Goal: Task Accomplishment & Management: Complete application form

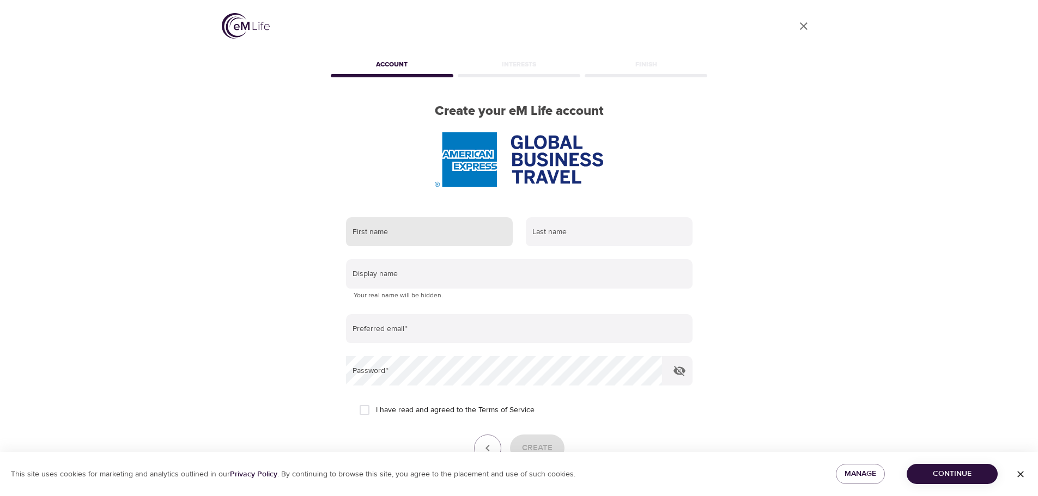
click at [435, 243] on input "text" at bounding box center [429, 231] width 167 height 29
type input "[PERSON_NAME]"
click at [581, 240] on input "text" at bounding box center [609, 231] width 167 height 29
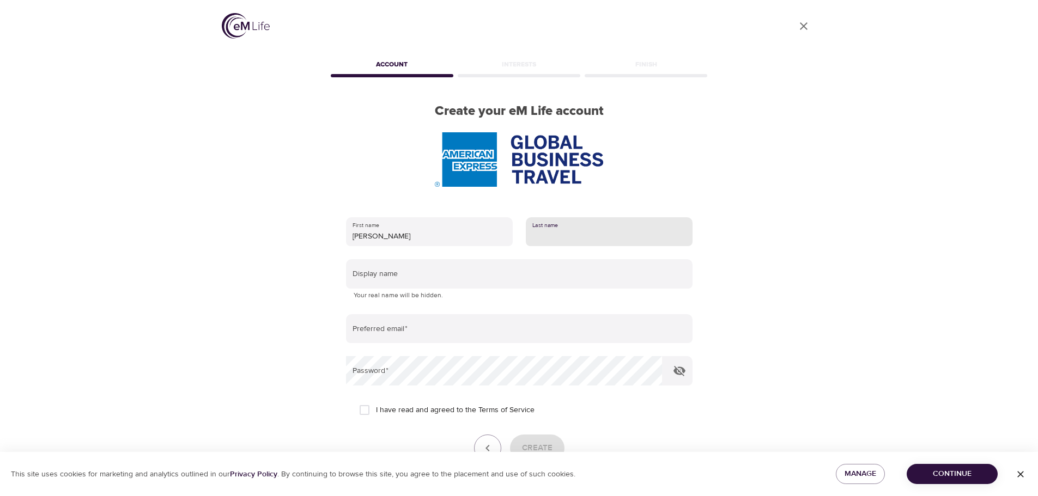
type input "[PERSON_NAME]"
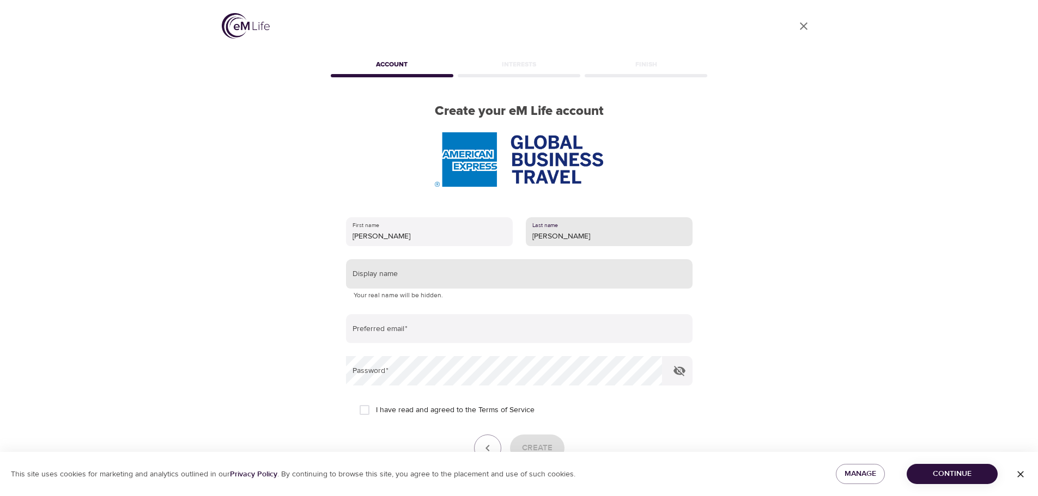
click at [405, 276] on input "text" at bounding box center [519, 273] width 346 height 29
type input "[PERSON_NAME] #POWER UP"
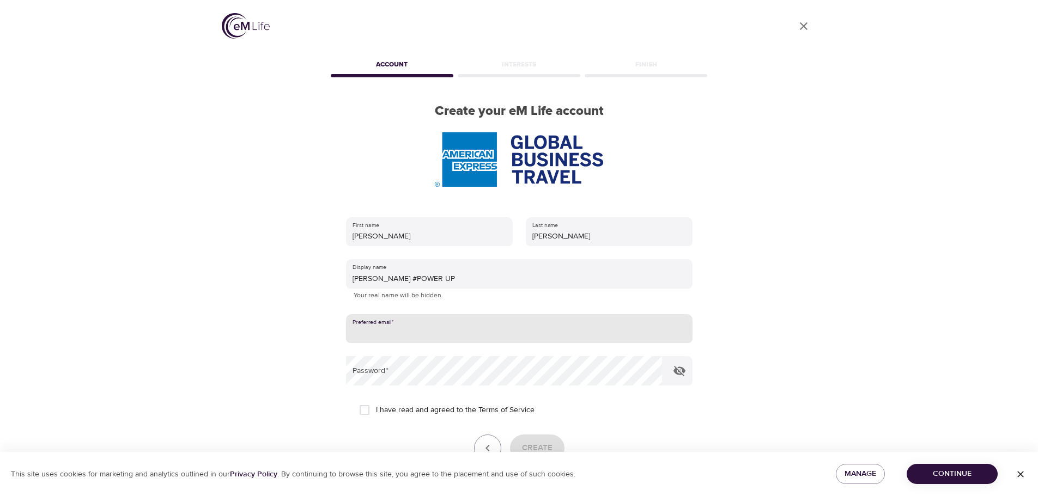
click at [411, 324] on input "email" at bounding box center [519, 328] width 346 height 29
type input "[PERSON_NAME][EMAIL_ADDRESS][PERSON_NAME][DOMAIN_NAME]"
click at [392, 388] on form "First name [PERSON_NAME] Last name [PERSON_NAME] Display name [PERSON_NAME] #PO…" at bounding box center [519, 351] width 346 height 281
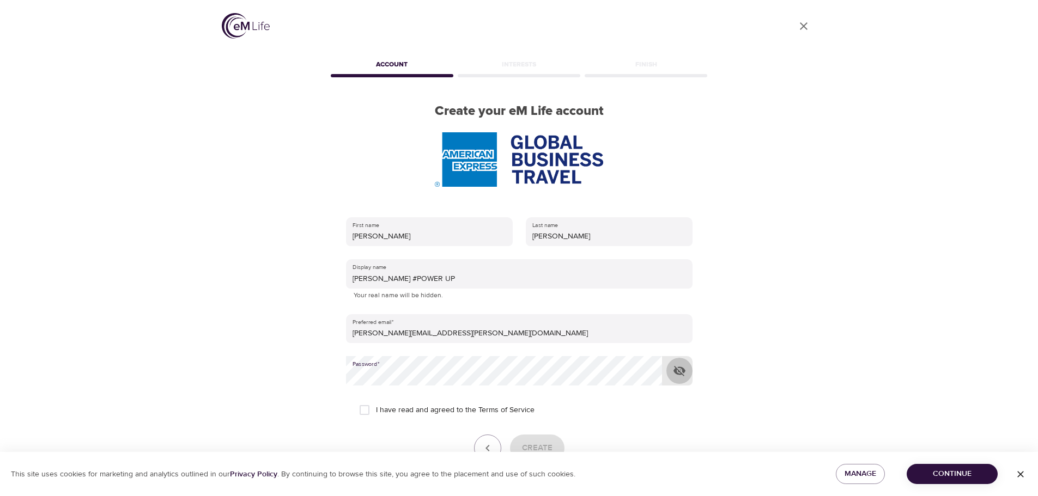
click at [678, 372] on icon "button" at bounding box center [679, 371] width 12 height 10
click at [364, 413] on input "I have read and agreed to the Terms of Service" at bounding box center [364, 410] width 23 height 23
checkbox input "true"
click at [543, 443] on span "Create" at bounding box center [537, 448] width 31 height 14
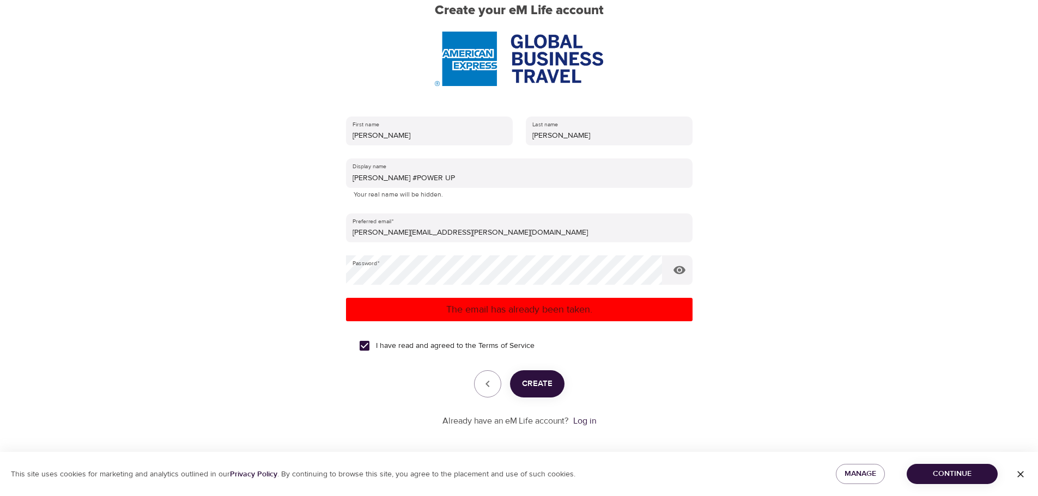
scroll to position [106, 0]
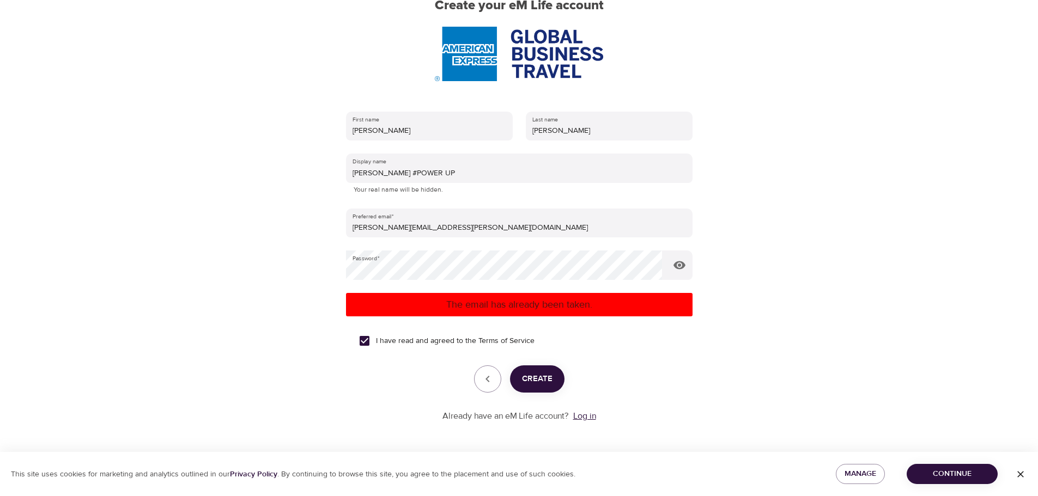
click at [587, 416] on link "Log in" at bounding box center [584, 416] width 23 height 11
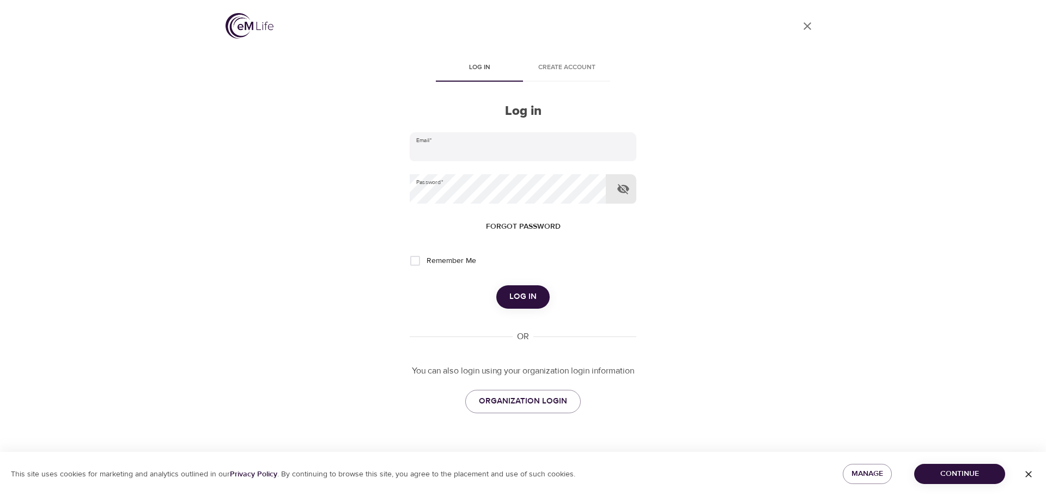
type input "[PERSON_NAME][EMAIL_ADDRESS][PERSON_NAME][DOMAIN_NAME]"
click at [623, 185] on icon "button" at bounding box center [623, 189] width 12 height 10
click at [512, 297] on span "Log in" at bounding box center [522, 297] width 27 height 14
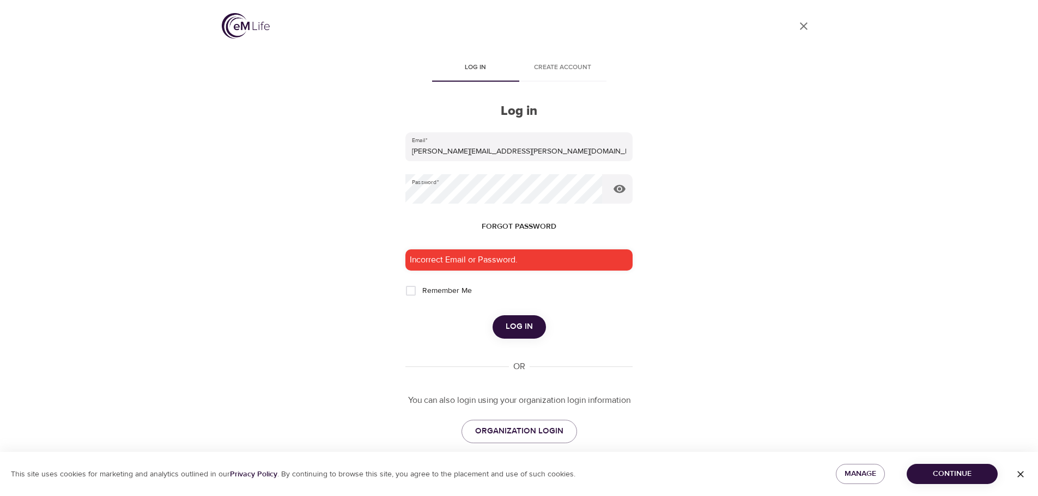
click at [408, 292] on input "Remember Me" at bounding box center [410, 290] width 23 height 23
checkbox input "true"
click at [538, 427] on span "ORGANIZATION LOGIN" at bounding box center [519, 431] width 88 height 14
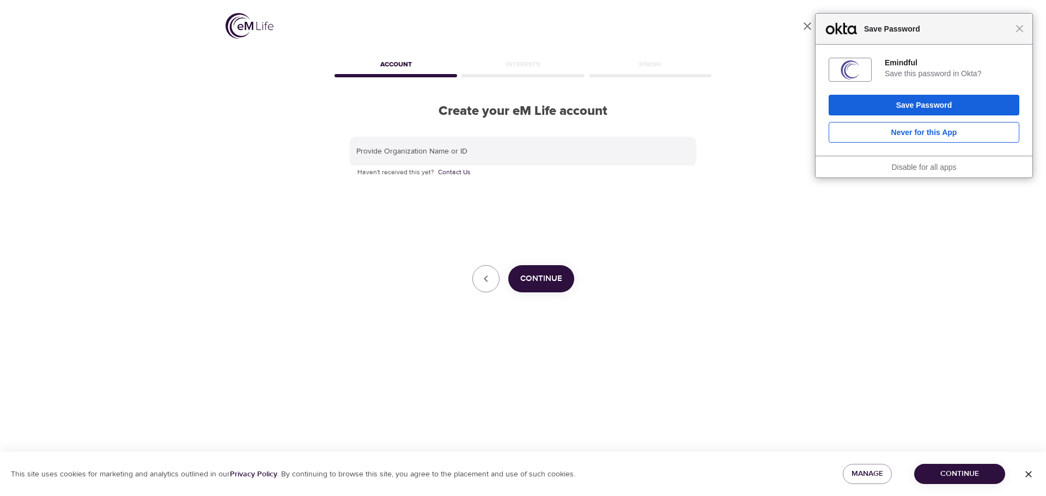
click at [544, 284] on span "Continue" at bounding box center [541, 279] width 42 height 14
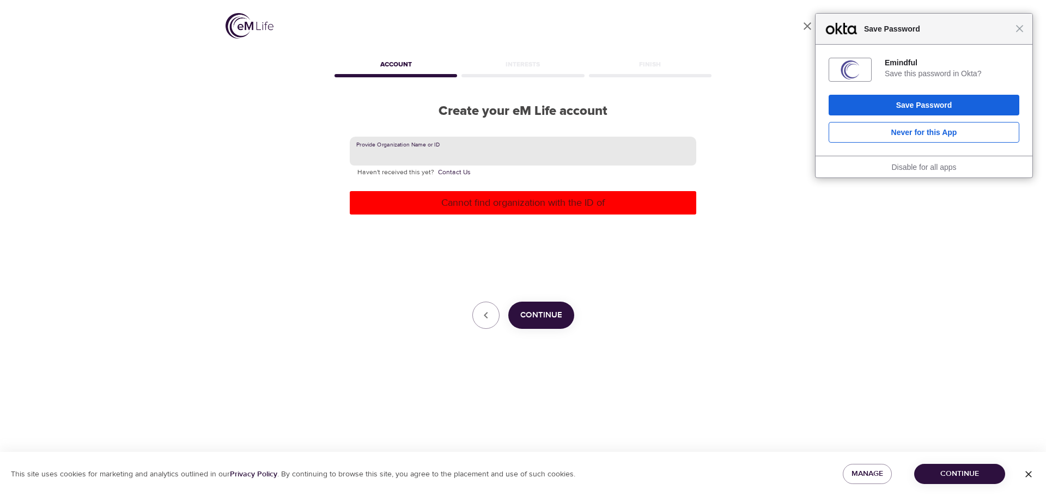
click at [480, 151] on input "text" at bounding box center [523, 151] width 346 height 29
type input "msutterf"
click at [536, 310] on span "Continue" at bounding box center [541, 315] width 42 height 14
